Goal: Information Seeking & Learning: Learn about a topic

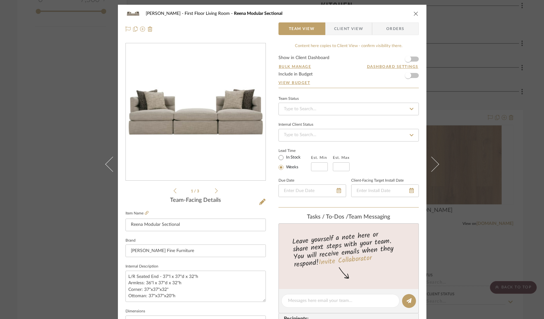
click at [530, 70] on div "O'Connor, Lizzy First Floor Living Room Reena Modular Sectional Team View Clien…" at bounding box center [272, 159] width 544 height 319
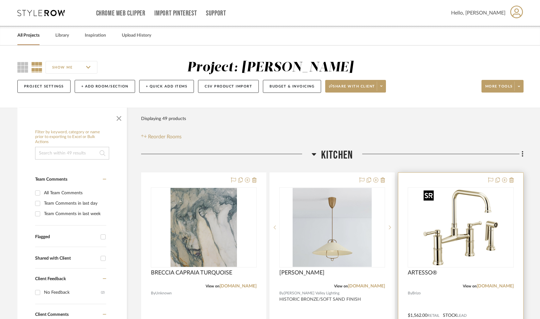
click at [0, 0] on img at bounding box center [0, 0] width 0 height 0
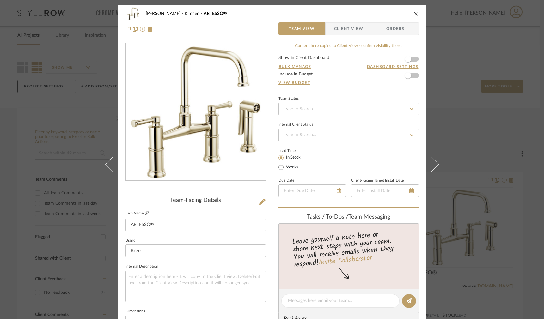
click at [145, 213] on icon at bounding box center [147, 213] width 4 height 4
click at [92, 109] on div "O'Connor, Lizzy Kitchen ARTESSO® Team View Client View Orders Team-Facing Detai…" at bounding box center [272, 159] width 544 height 319
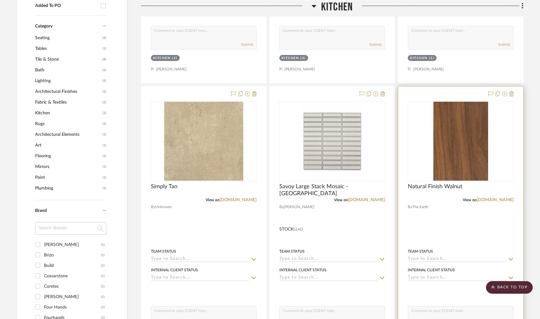
scroll to position [668, 0]
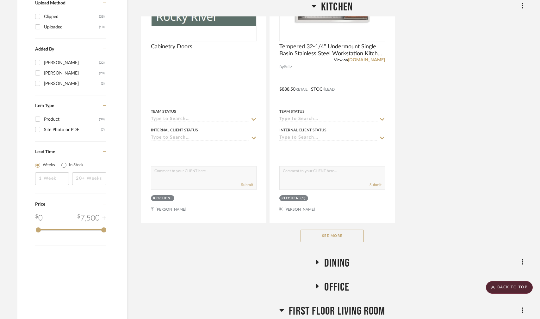
scroll to position [803, 0]
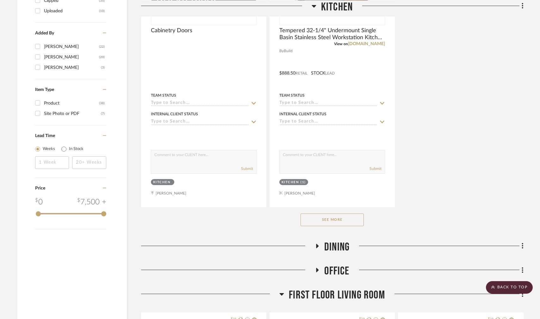
click at [317, 245] on icon at bounding box center [317, 246] width 3 height 4
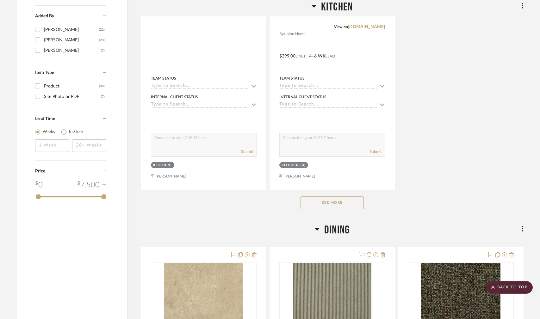
scroll to position [670, 0]
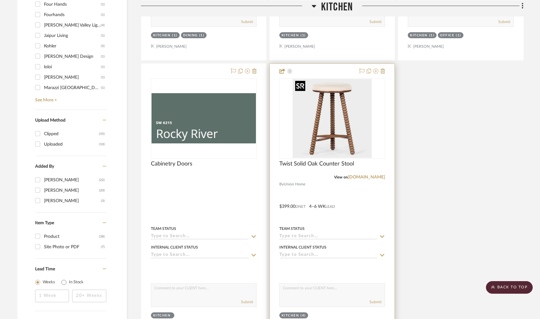
click at [348, 136] on img "0" at bounding box center [331, 118] width 79 height 79
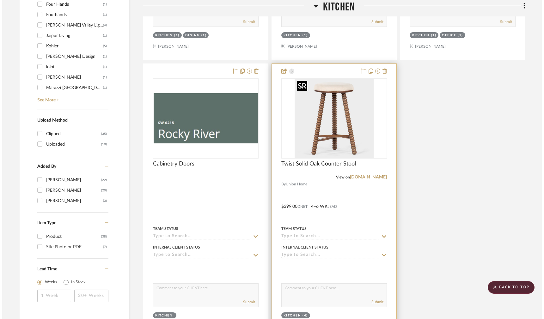
scroll to position [0, 0]
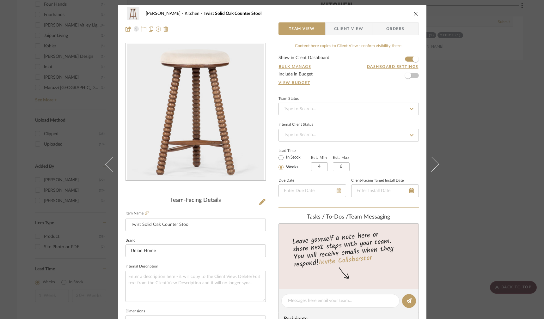
click at [203, 147] on img "0" at bounding box center [195, 112] width 137 height 137
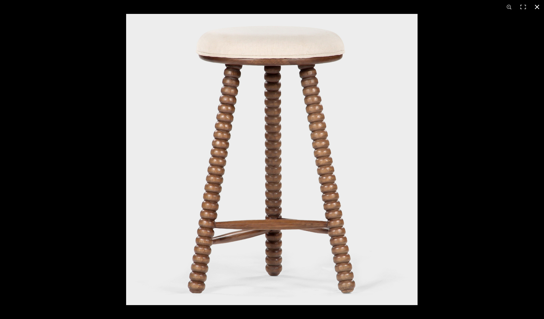
click at [537, 6] on button at bounding box center [537, 7] width 14 height 14
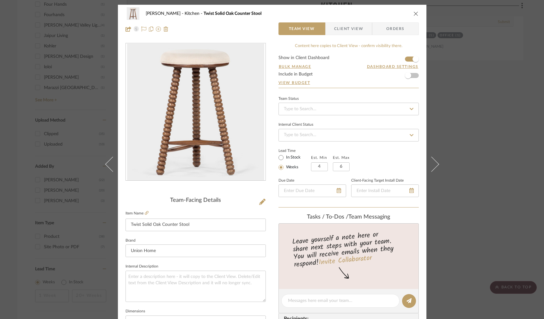
click at [479, 60] on div "O'Connor, Lizzy Kitchen Twist Solid Oak Counter Stool Team View Client View Ord…" at bounding box center [272, 159] width 544 height 319
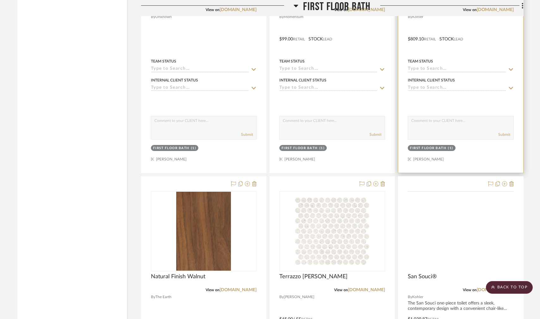
scroll to position [1928, 0]
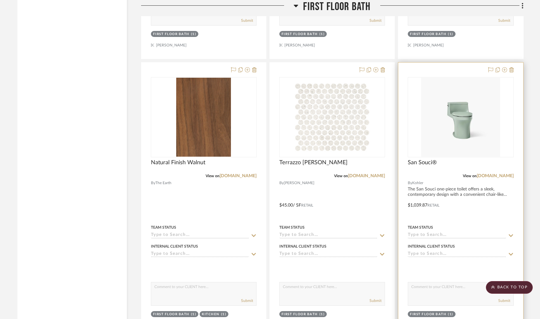
click at [461, 114] on img "0" at bounding box center [460, 117] width 79 height 79
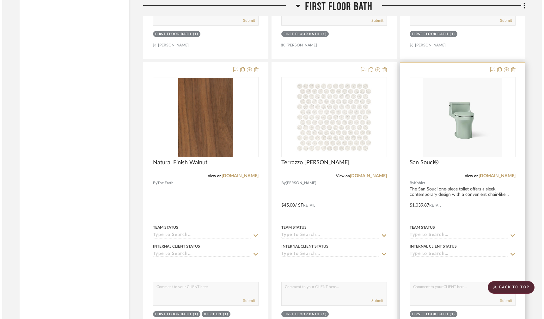
scroll to position [0, 0]
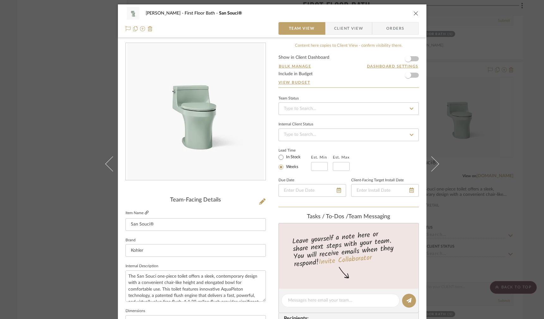
click at [145, 213] on icon at bounding box center [147, 213] width 4 height 4
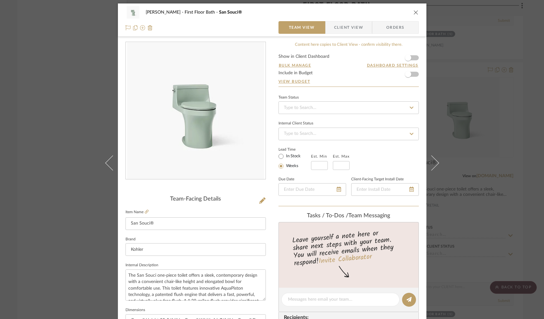
drag, startPoint x: 52, startPoint y: 80, endPoint x: 231, endPoint y: 85, distance: 179.9
click at [52, 80] on div "O'Connor, Lizzy First Floor Bath San Souci® Team View Client View Orders Team-F…" at bounding box center [272, 159] width 544 height 319
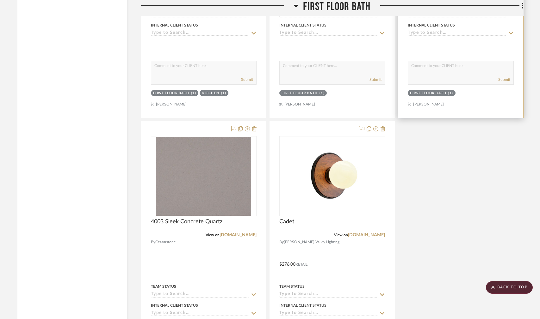
scroll to position [2271, 0]
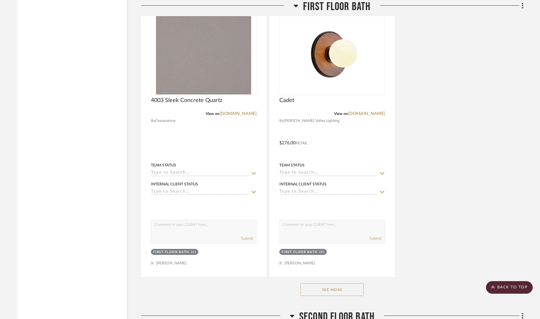
drag, startPoint x: 334, startPoint y: 289, endPoint x: 377, endPoint y: 278, distance: 44.3
click at [334, 289] on button "See More" at bounding box center [331, 290] width 63 height 13
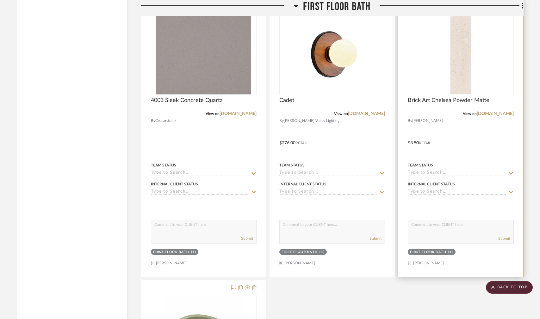
click at [463, 80] on img "0" at bounding box center [460, 54] width 21 height 79
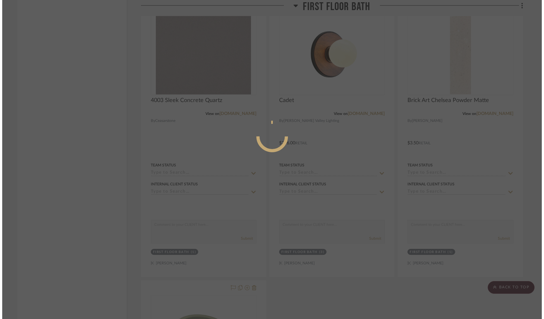
scroll to position [0, 0]
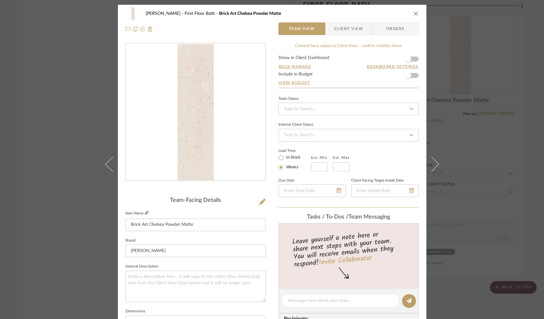
click at [145, 212] on icon at bounding box center [147, 213] width 4 height 4
click at [520, 69] on div "O'Connor, Lizzy First Floor Bath Brick Art Chelsea Powder Matte Team View Clien…" at bounding box center [272, 159] width 544 height 319
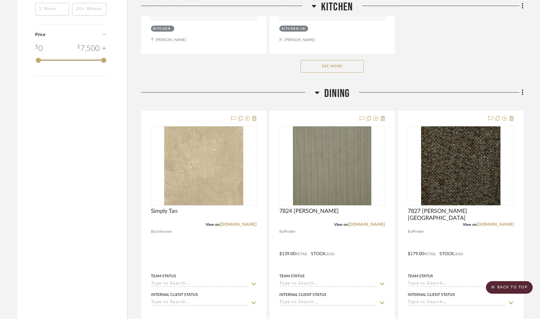
scroll to position [1002, 0]
